Goal: Transaction & Acquisition: Purchase product/service

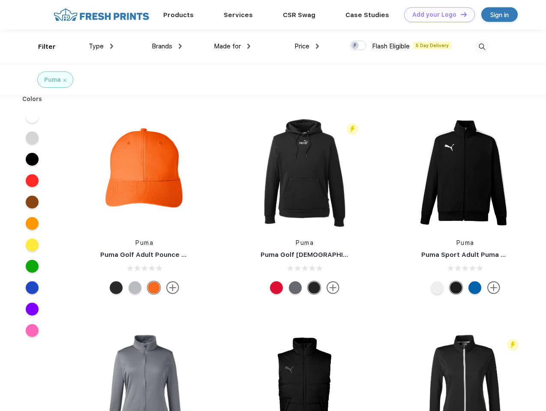
scroll to position [0, 0]
click at [436, 15] on link "Add your Logo Design Tool" at bounding box center [439, 14] width 71 height 15
click at [0, 0] on div "Design Tool" at bounding box center [0, 0] width 0 height 0
click at [460, 14] on link "Add your Logo Design Tool" at bounding box center [439, 14] width 71 height 15
click at [41, 47] on div "Filter" at bounding box center [47, 47] width 18 height 10
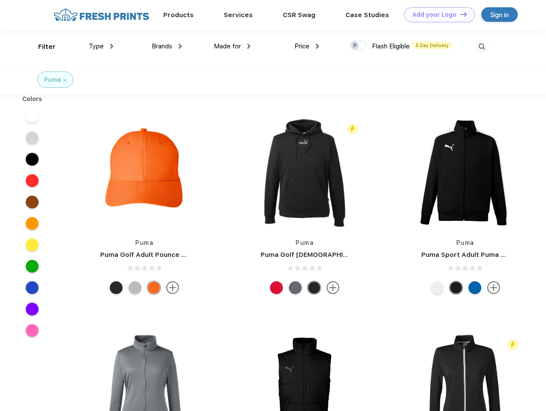
click at [101, 46] on span "Type" at bounding box center [96, 46] width 15 height 8
click at [167, 46] on span "Brands" at bounding box center [162, 46] width 21 height 8
click at [232, 46] on span "Made for" at bounding box center [227, 46] width 27 height 8
click at [307, 46] on span "Price" at bounding box center [301, 46] width 15 height 8
click at [358, 46] on div at bounding box center [357, 45] width 17 height 9
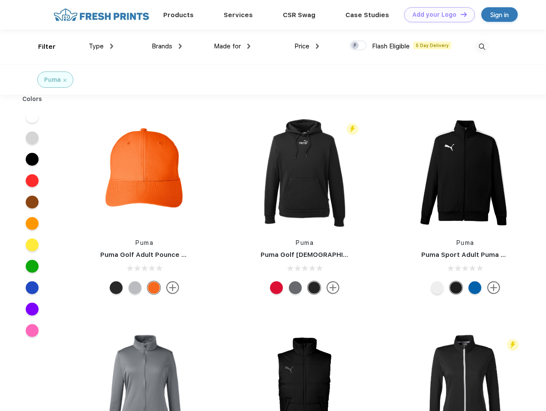
click at [355, 46] on input "checkbox" at bounding box center [352, 43] width 6 height 6
click at [481, 47] on img at bounding box center [482, 47] width 14 height 14
